Goal: Transaction & Acquisition: Purchase product/service

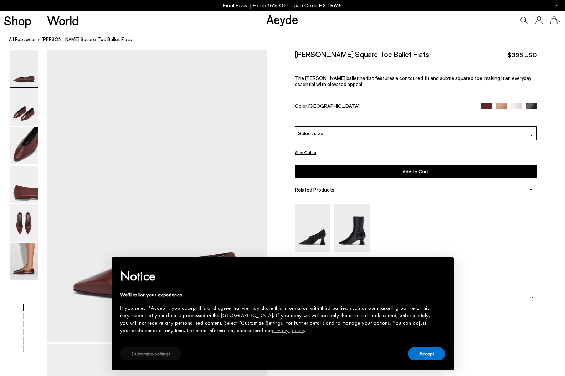
click at [137, 350] on button "Customize Settings" at bounding box center [150, 353] width 61 height 13
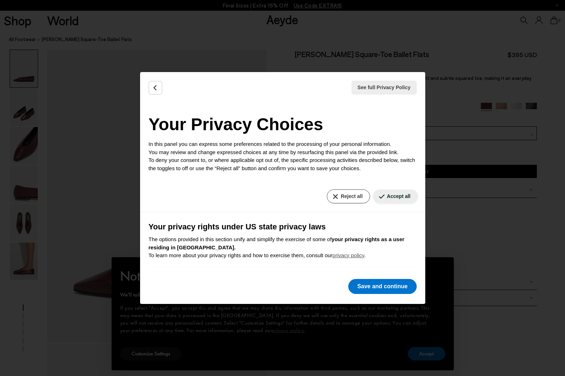
click at [355, 192] on button "Reject all" at bounding box center [348, 196] width 43 height 14
click at [350, 194] on button "Reject all" at bounding box center [348, 196] width 43 height 14
click at [374, 286] on button "Save and continue" at bounding box center [382, 286] width 68 height 15
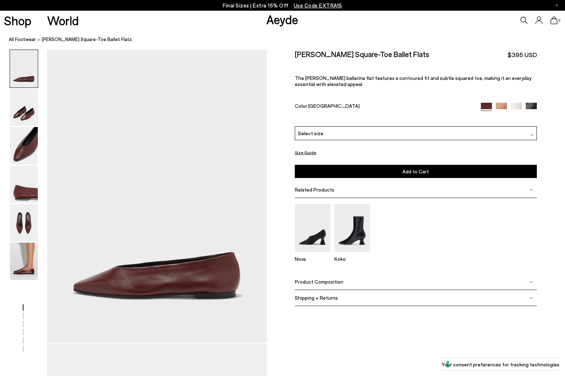
click at [374, 126] on div "Select size" at bounding box center [416, 133] width 242 height 14
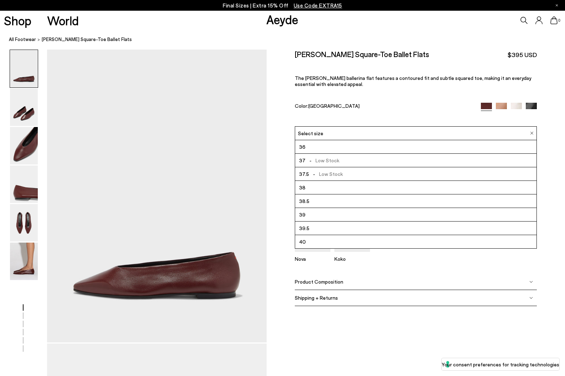
click at [314, 171] on span "-" at bounding box center [314, 174] width 10 height 6
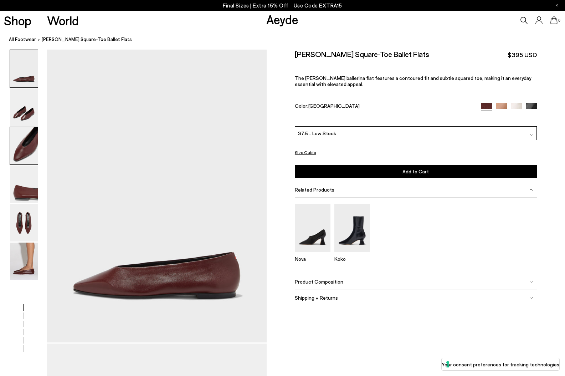
click at [19, 152] on img at bounding box center [24, 145] width 28 height 37
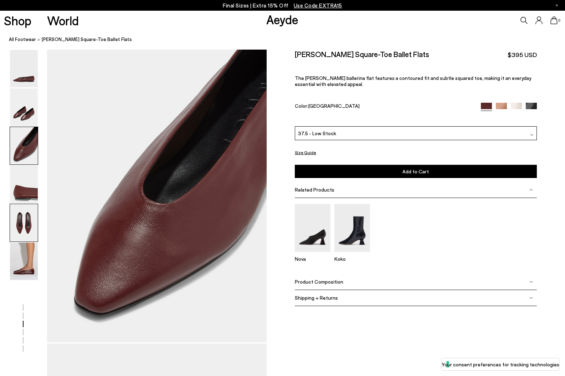
click at [24, 224] on img at bounding box center [24, 222] width 28 height 37
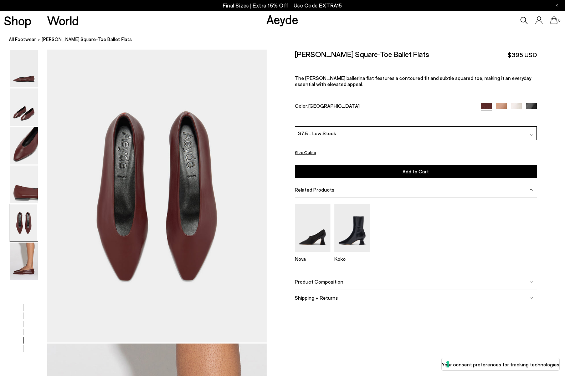
scroll to position [1175, 0]
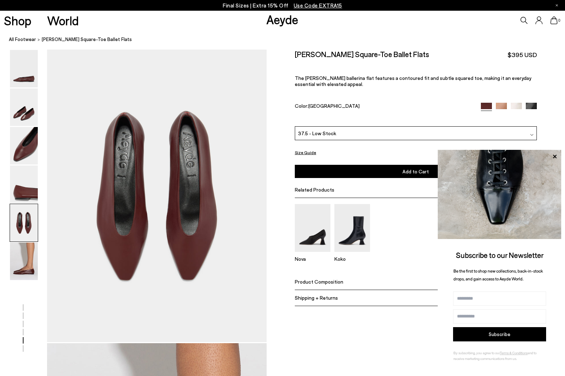
click at [373, 126] on div "37.5 - Low Stock" at bounding box center [416, 133] width 242 height 14
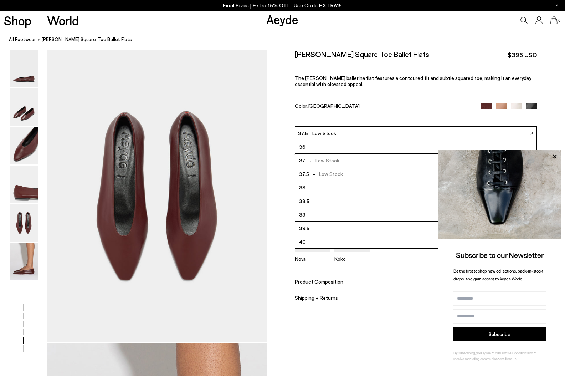
click at [318, 156] on span "- Low Stock" at bounding box center [322, 160] width 34 height 9
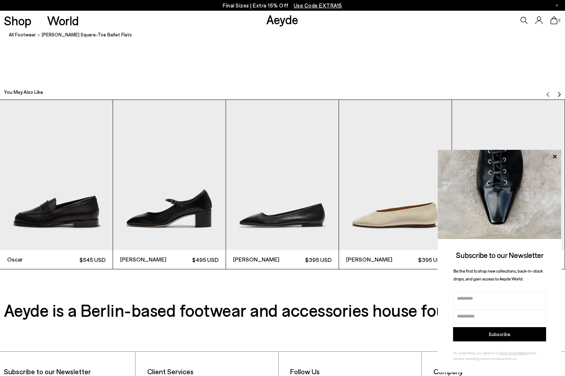
scroll to position [1774, 0]
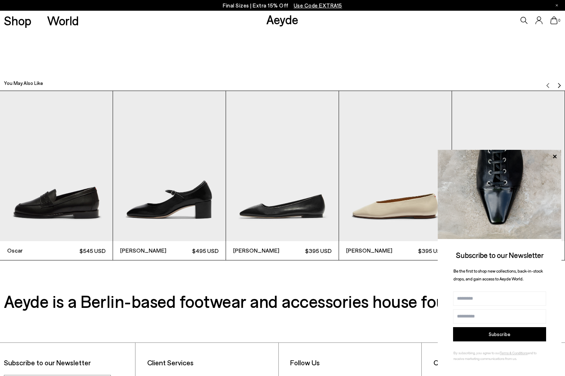
click at [400, 210] on img "4 / 6" at bounding box center [395, 166] width 113 height 150
